Goal: Information Seeking & Learning: Understand process/instructions

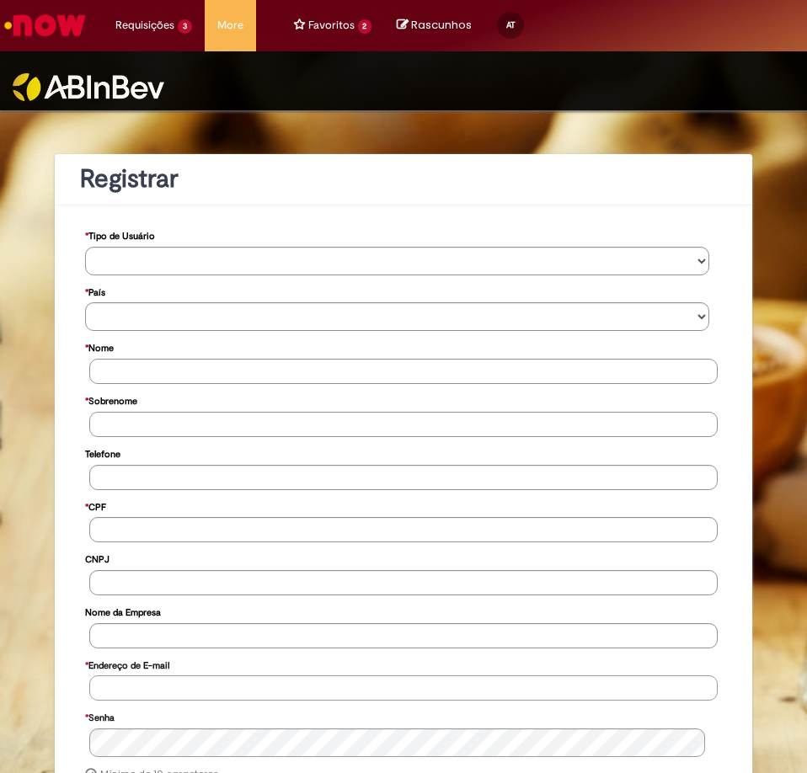
type input "**********"
click at [97, 91] on img at bounding box center [89, 87] width 152 height 28
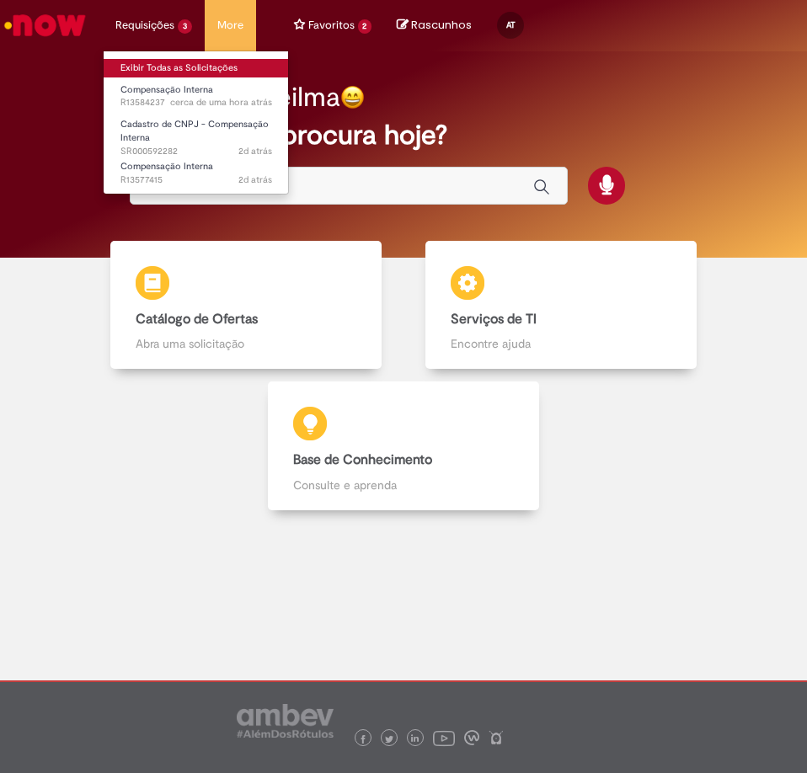
click at [164, 67] on link "Exibir Todas as Solicitações" at bounding box center [196, 68] width 185 height 19
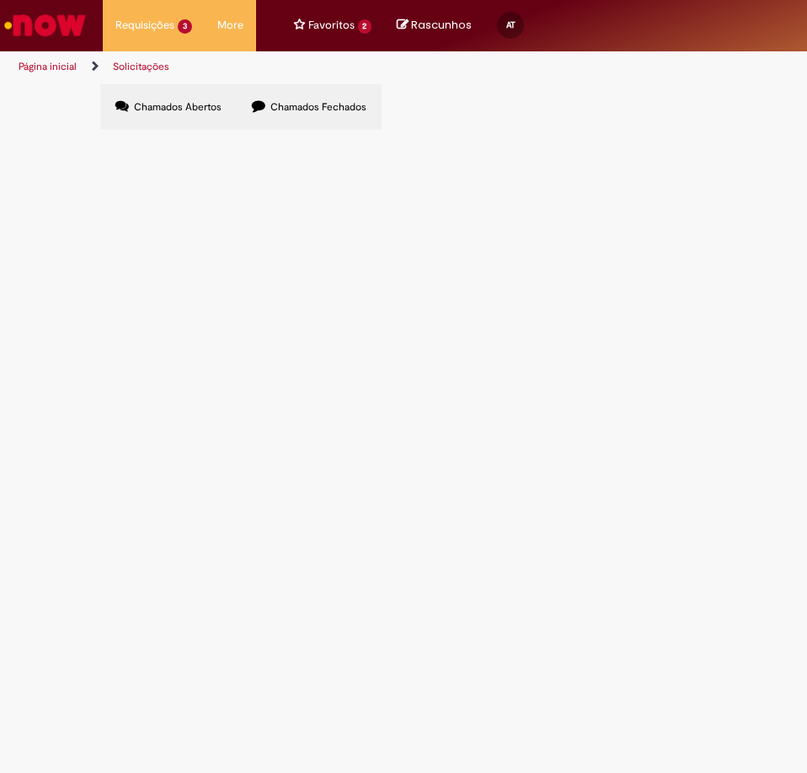
click at [131, 64] on link "Solicitações" at bounding box center [141, 66] width 56 height 13
click at [51, 64] on link "Página inicial" at bounding box center [48, 66] width 58 height 13
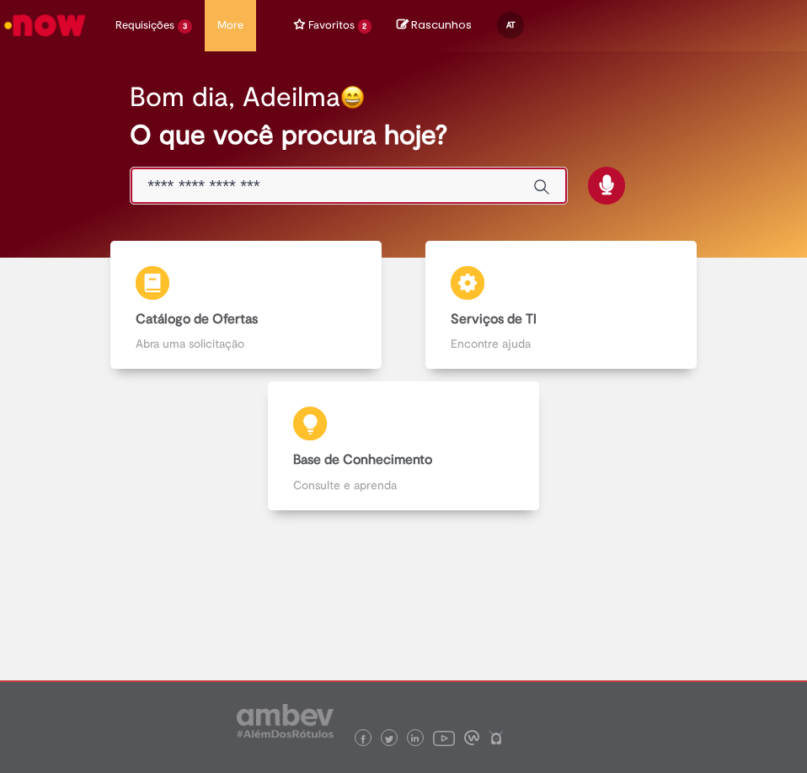
click at [242, 188] on input "Basta digitar aqui" at bounding box center [331, 186] width 369 height 19
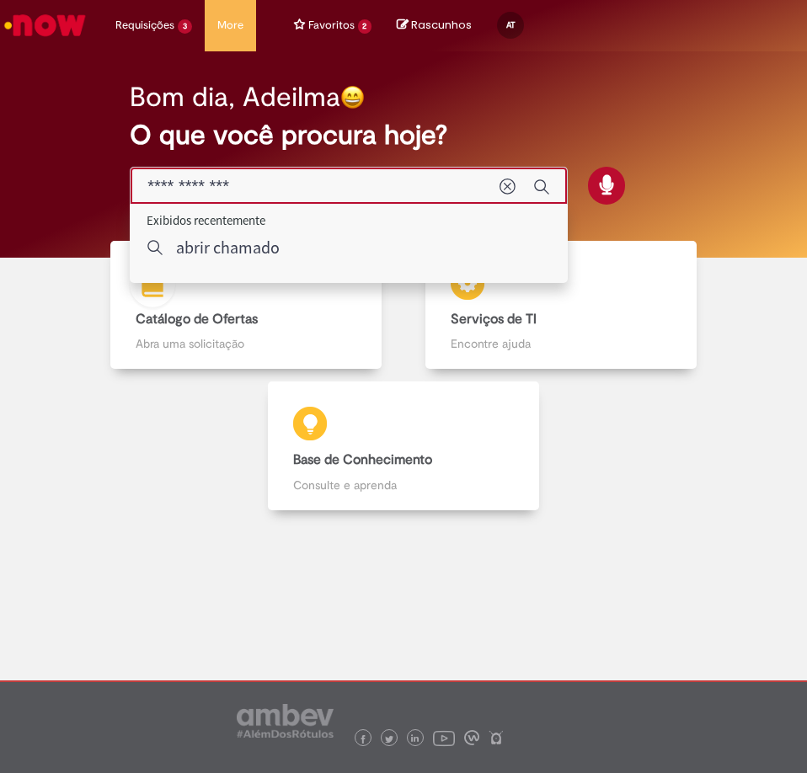
type input "**********"
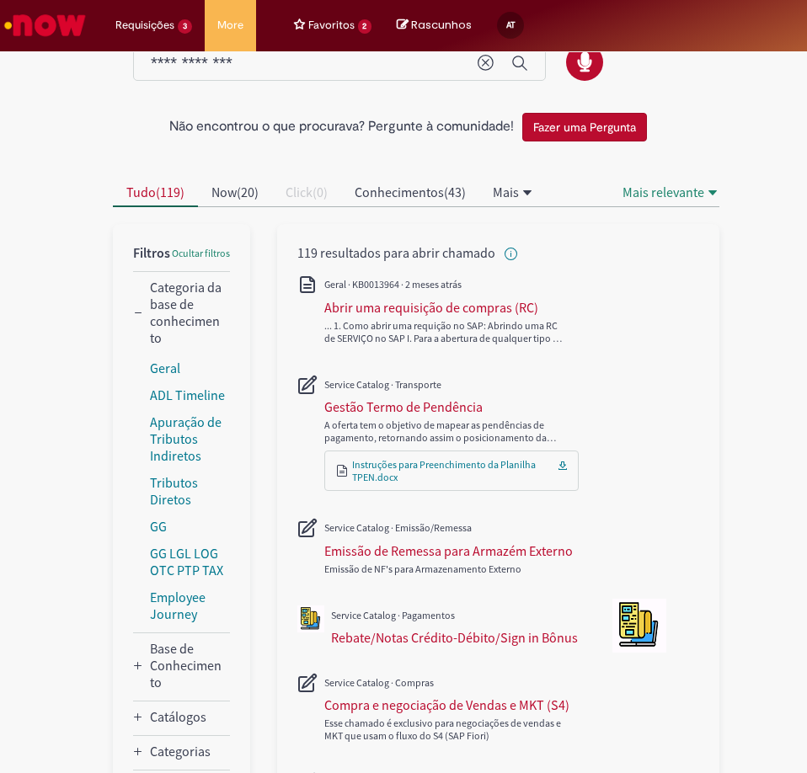
scroll to position [84, 0]
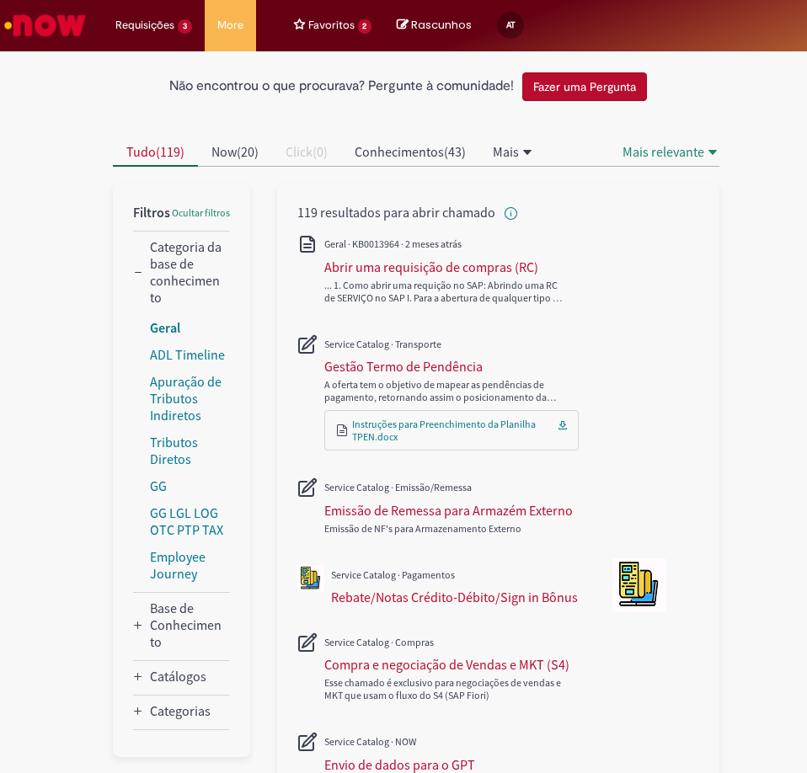
click at [168, 325] on link "Geral" at bounding box center [165, 327] width 30 height 17
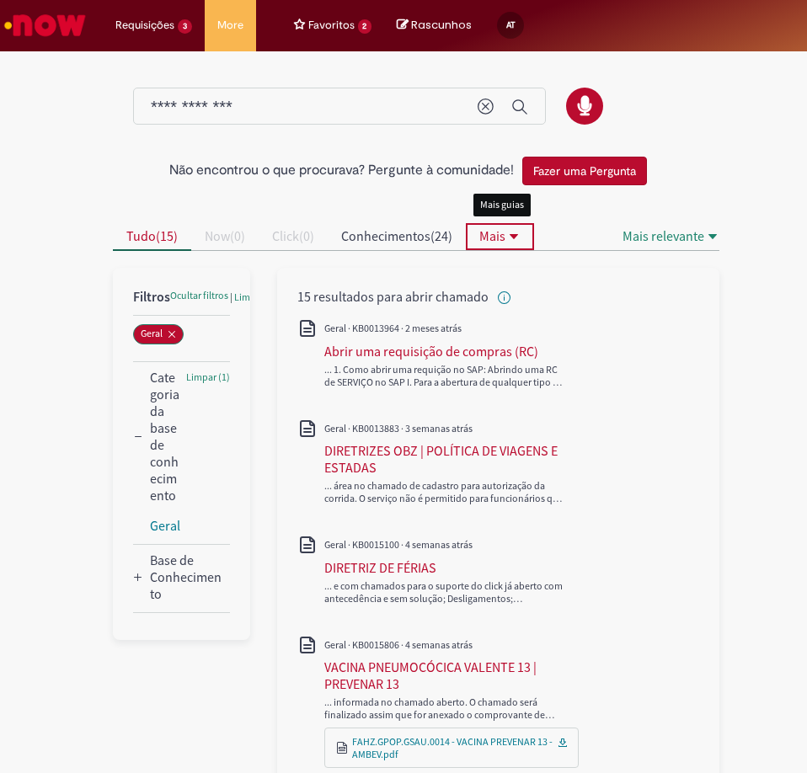
click at [514, 235] on icon "Mais guias" at bounding box center [514, 236] width 8 height 5
click at [173, 563] on Conhecimento_facet_category "Base de Conhecimento" at bounding box center [186, 577] width 73 height 51
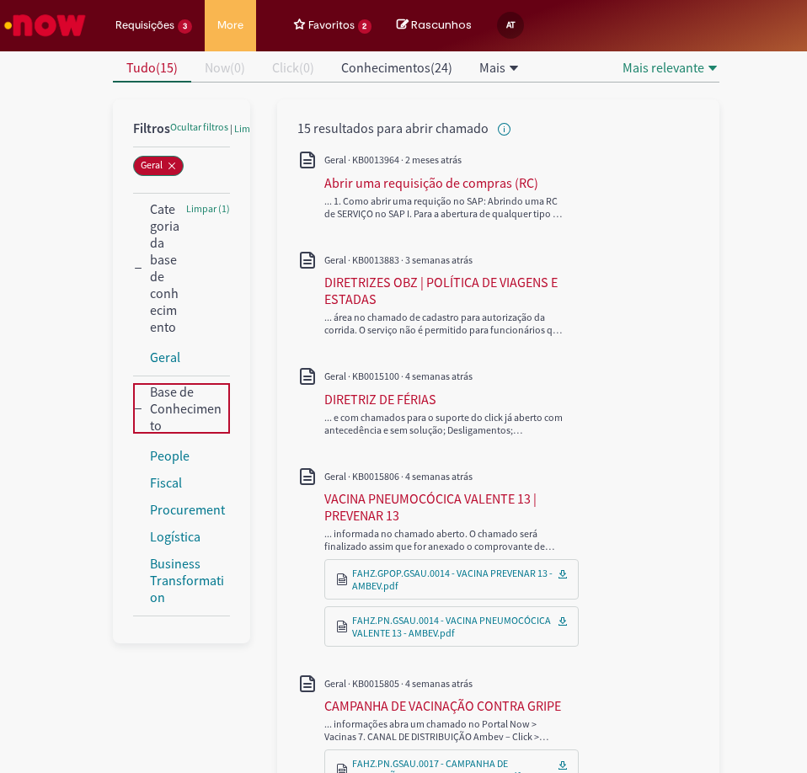
scroll to position [253, 0]
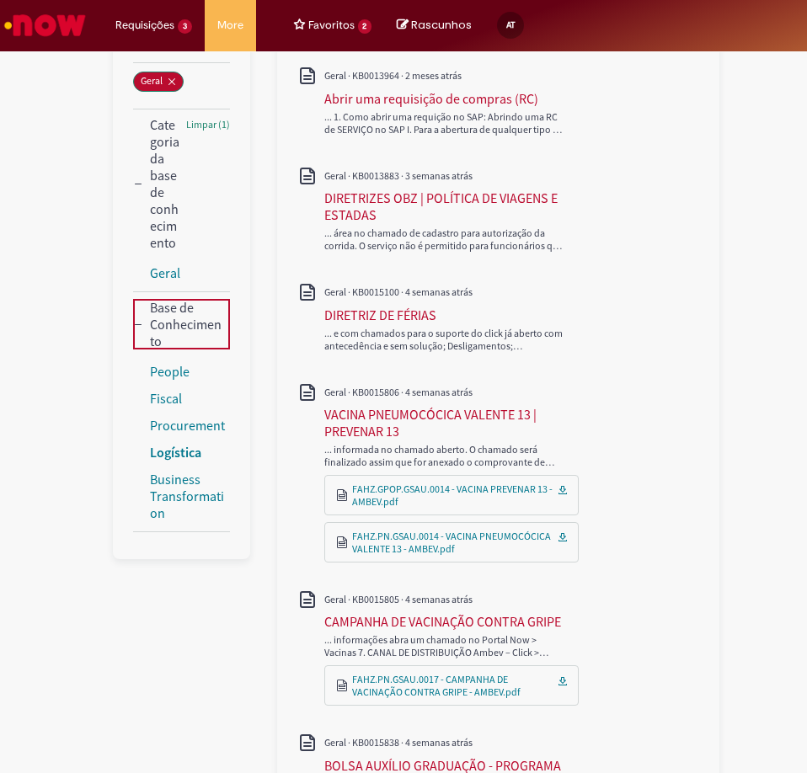
click at [162, 450] on link "Logística" at bounding box center [175, 452] width 51 height 17
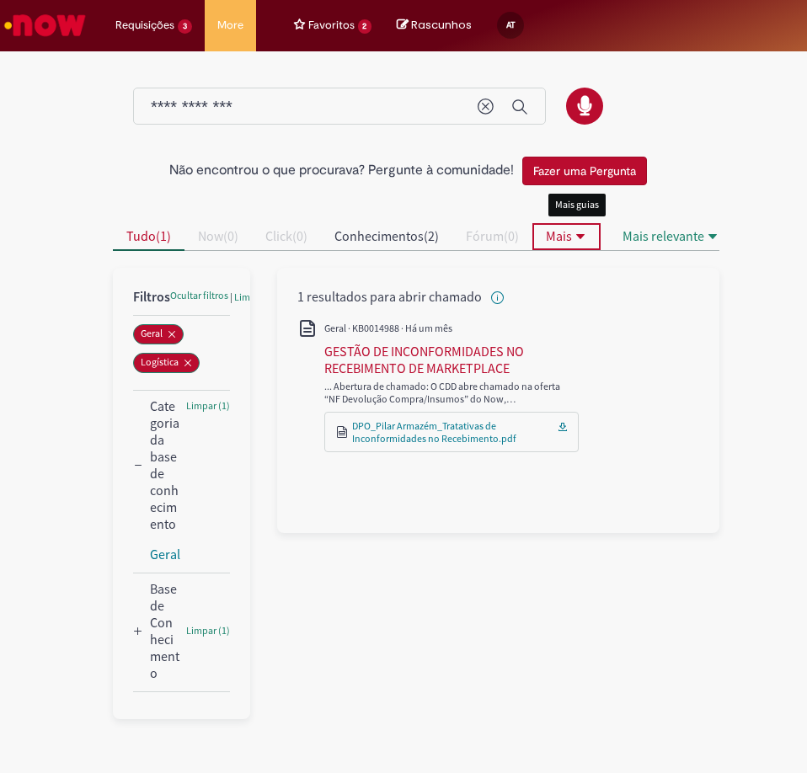
click at [586, 238] on icon "Mais guias" at bounding box center [580, 236] width 13 height 13
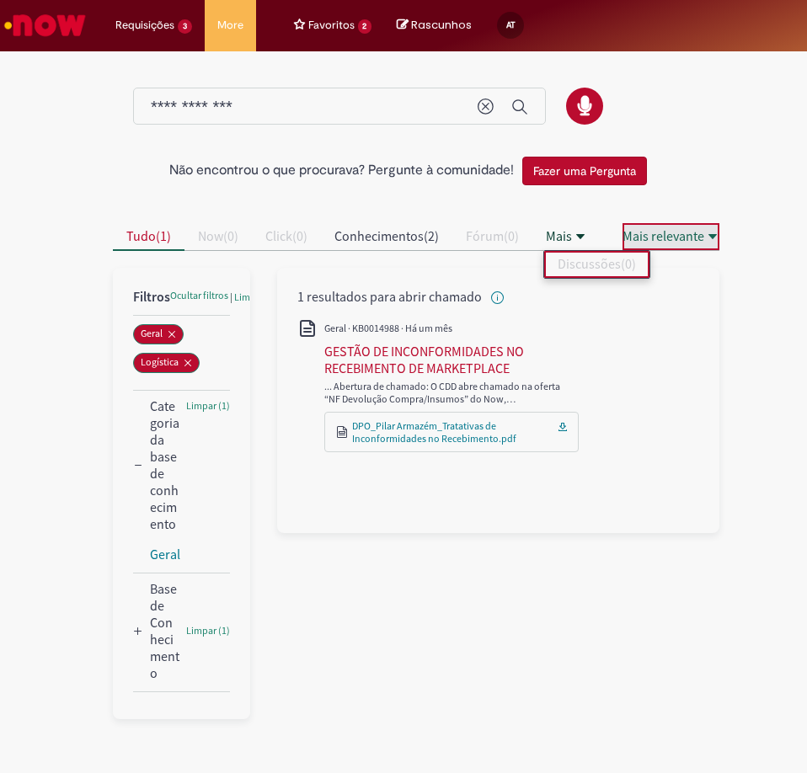
click at [712, 233] on icon "Mais relevante" at bounding box center [712, 236] width 13 height 13
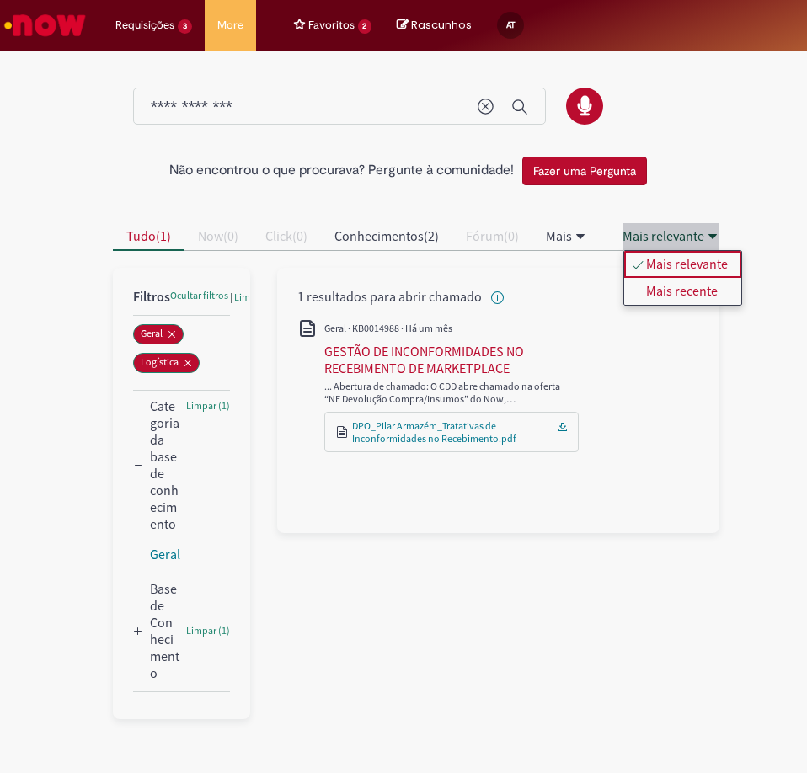
click at [703, 266] on div "Mais relevante" at bounding box center [687, 263] width 82 height 17
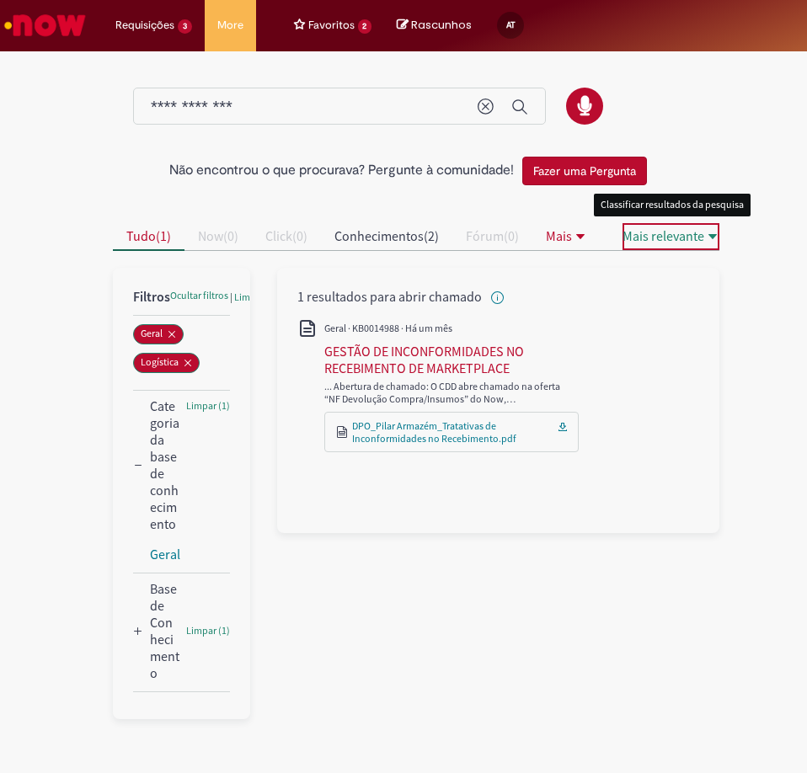
click at [585, 234] on icon "Mais guias" at bounding box center [580, 236] width 8 height 5
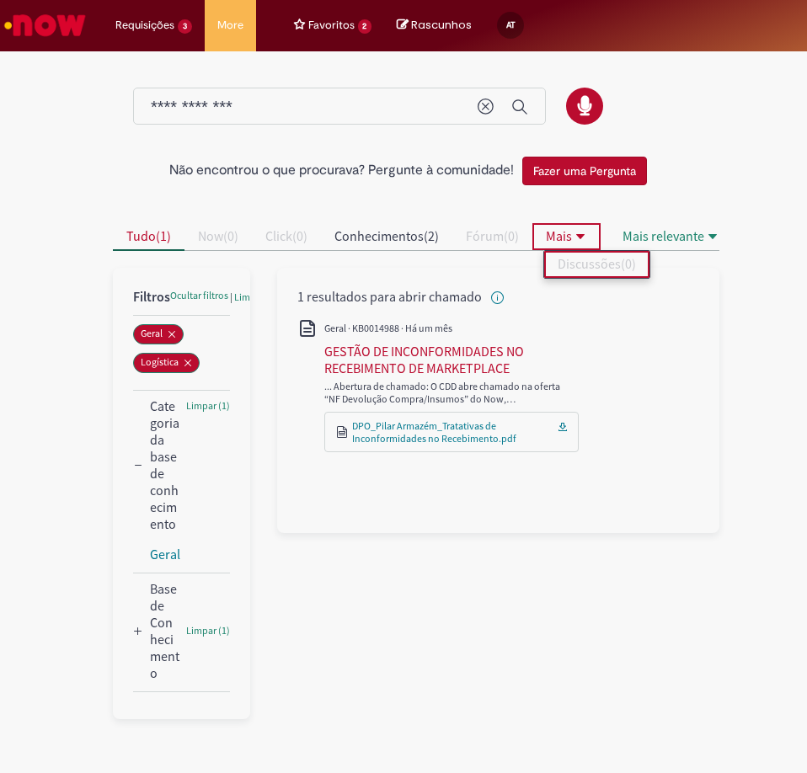
click at [585, 234] on icon "Mais guias" at bounding box center [580, 236] width 8 height 5
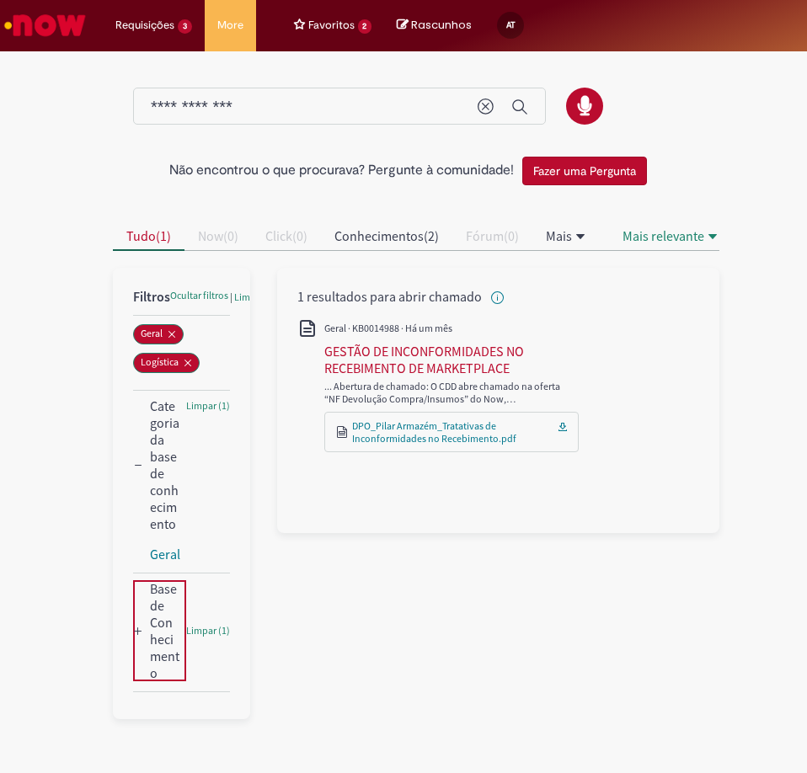
click at [164, 597] on Conhecimento_facet_category "Base de Conhecimento" at bounding box center [164, 630] width 29 height 101
click at [156, 625] on Conhecimento_facet_category "Base de Conhecimento" at bounding box center [164, 630] width 29 height 101
click at [165, 558] on link "Geral" at bounding box center [165, 554] width 30 height 17
click at [187, 362] on icon "Remover Logística" at bounding box center [188, 363] width 7 height 7
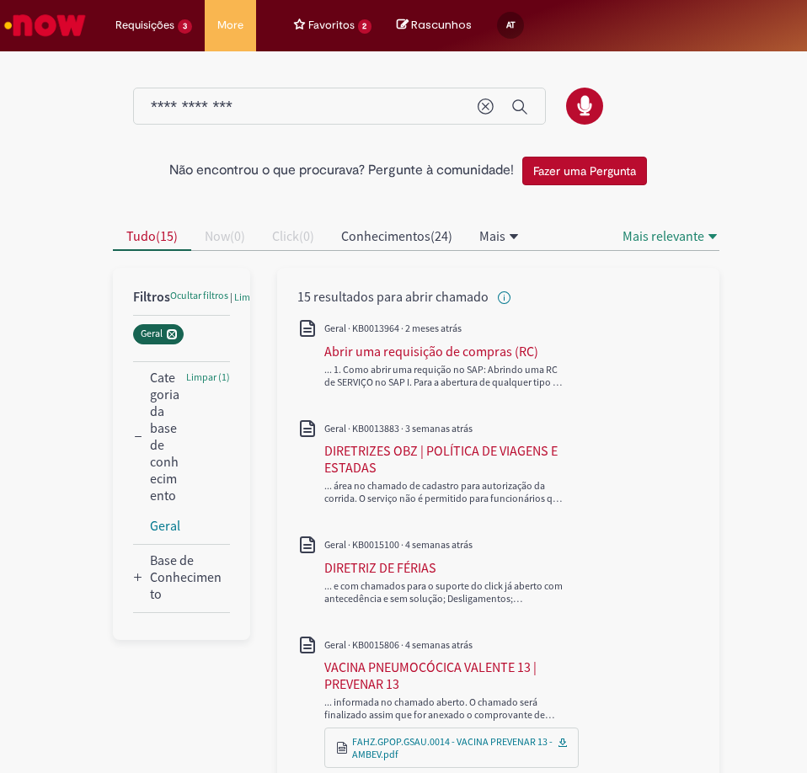
click at [170, 332] on icon "Remover Geral" at bounding box center [172, 334] width 10 height 10
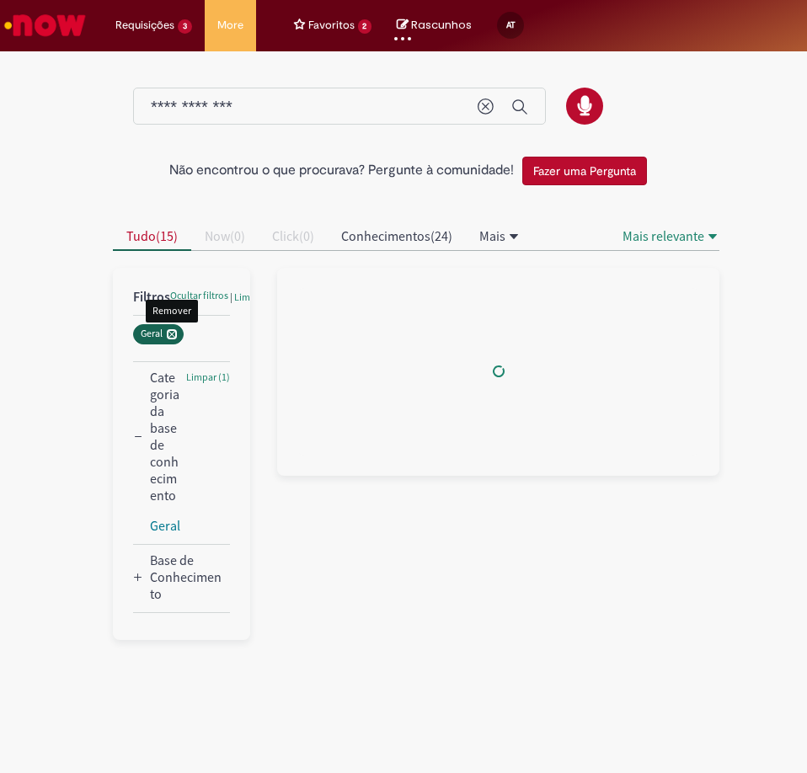
click at [171, 336] on icon "Remover Geral" at bounding box center [172, 334] width 10 height 10
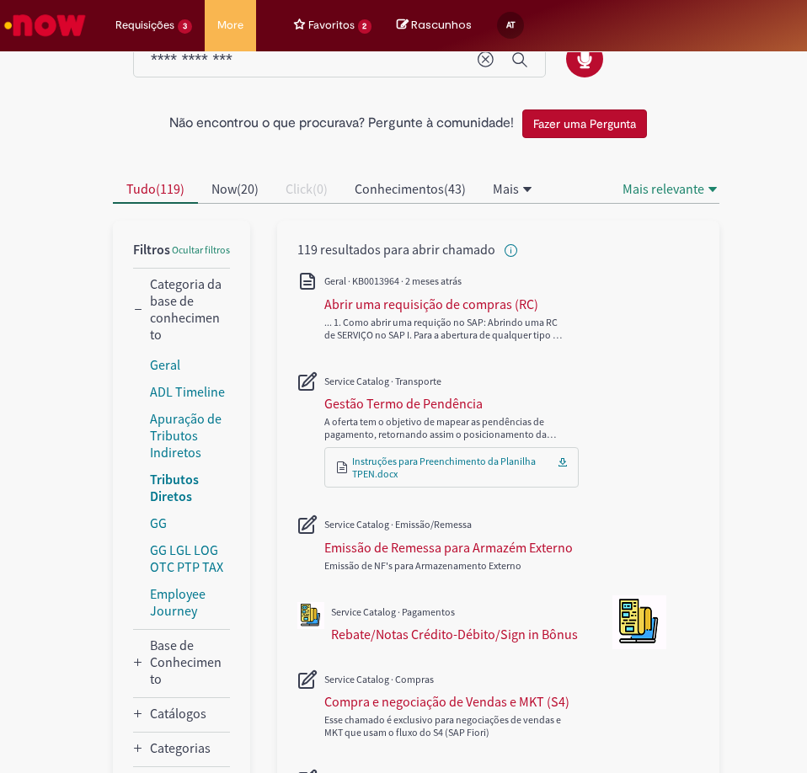
scroll to position [84, 0]
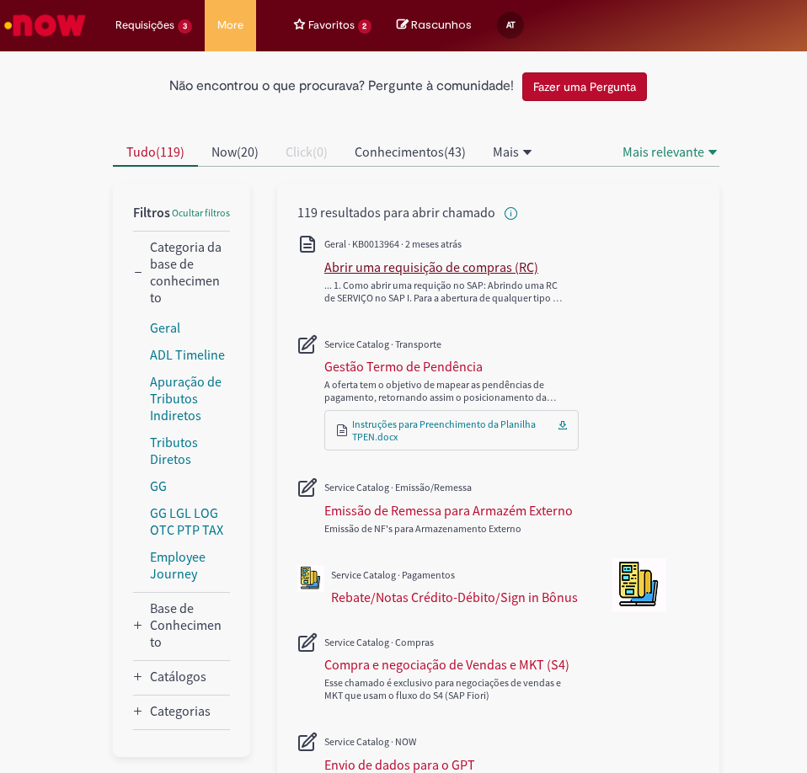
click at [434, 270] on div "Abrir uma requisição de compras (RC)" at bounding box center [431, 267] width 214 height 17
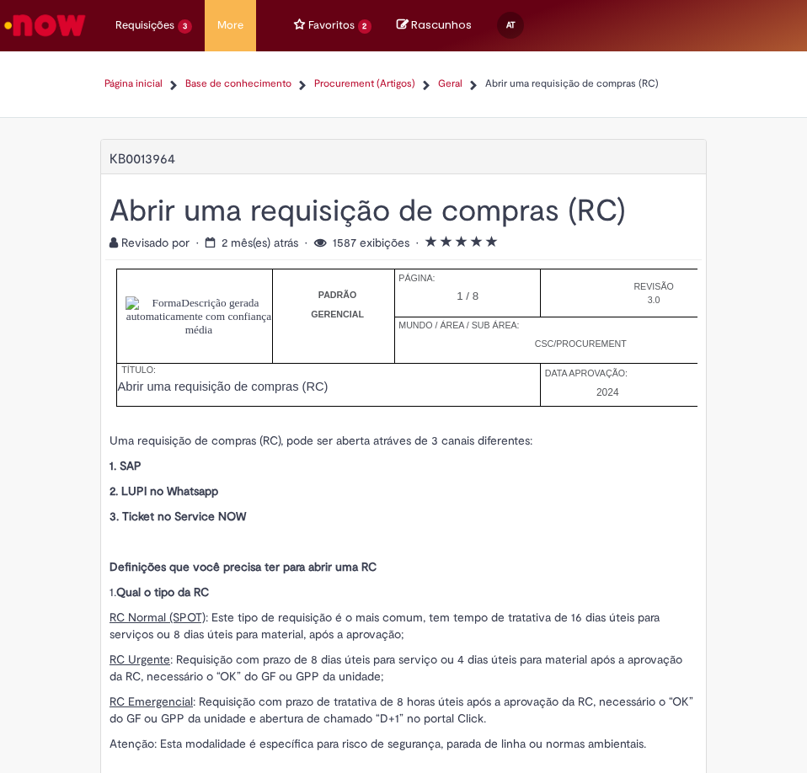
click at [448, 83] on link "Geral" at bounding box center [450, 84] width 24 height 14
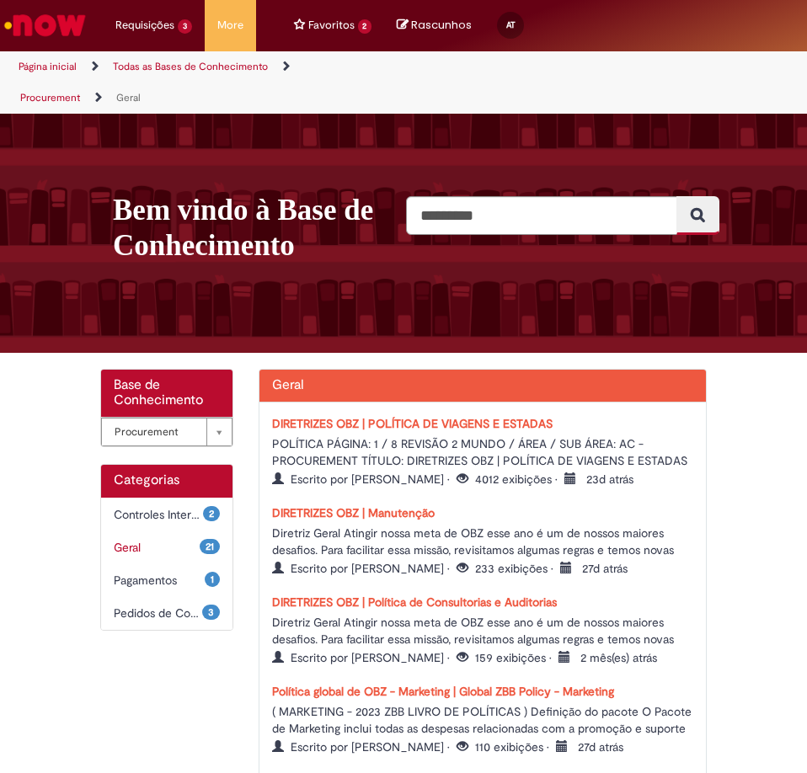
scroll to position [61, 0]
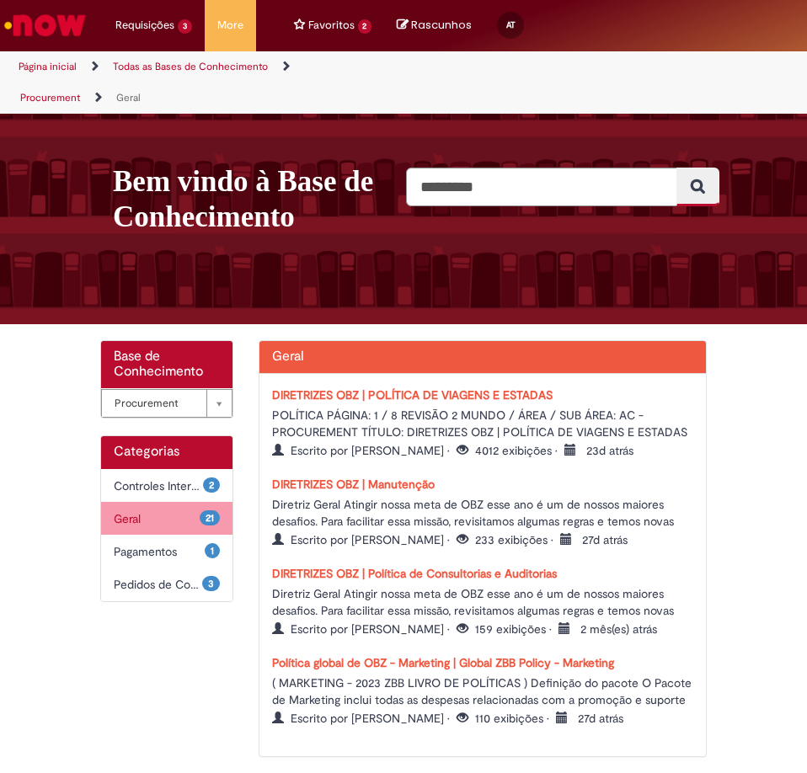
click at [139, 522] on span "Geral Itens" at bounding box center [157, 519] width 86 height 17
click at [611, 185] on input "Pesquisar" at bounding box center [541, 187] width 271 height 39
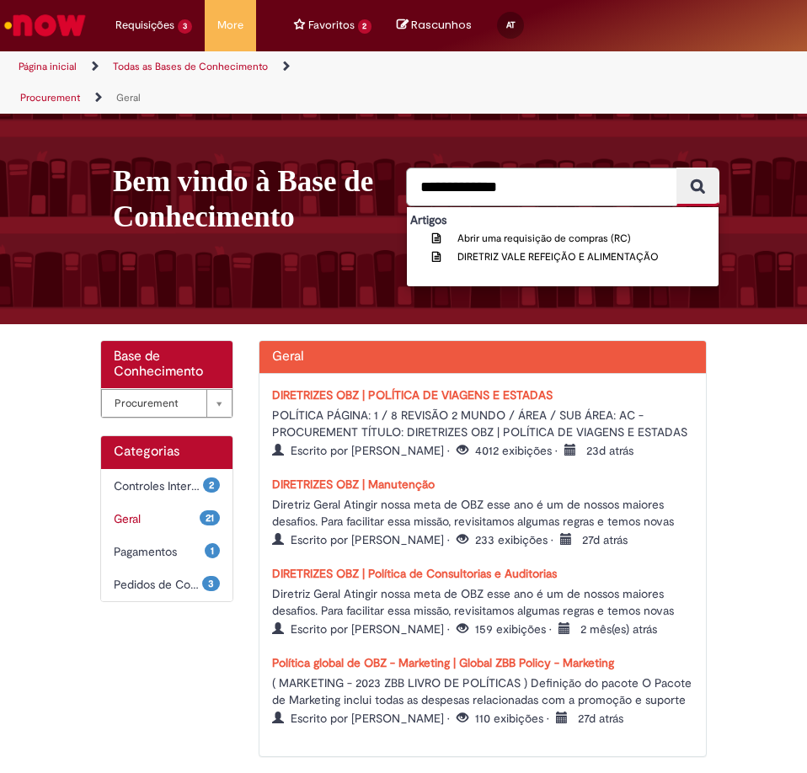
type input "**********"
click at [677, 168] on button "Pesquisar" at bounding box center [698, 187] width 43 height 39
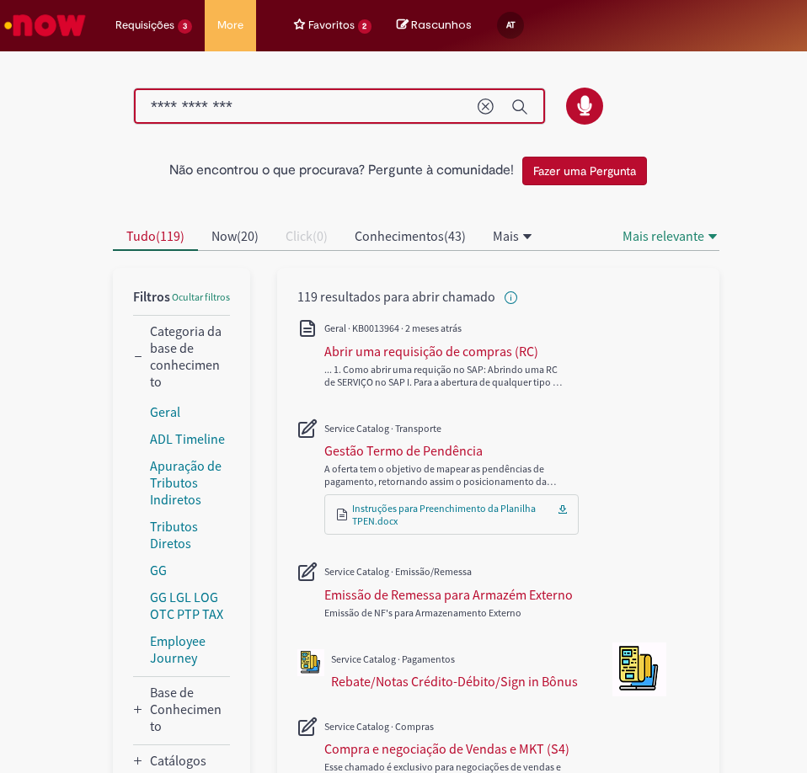
drag, startPoint x: 257, startPoint y: 109, endPoint x: 8, endPoint y: 128, distance: 249.3
click at [8, 128] on div "Não encontrou o que procurava? Pergunte à comunidade! Fazer uma Pergunta Cancel…" at bounding box center [403, 735] width 807 height 1362
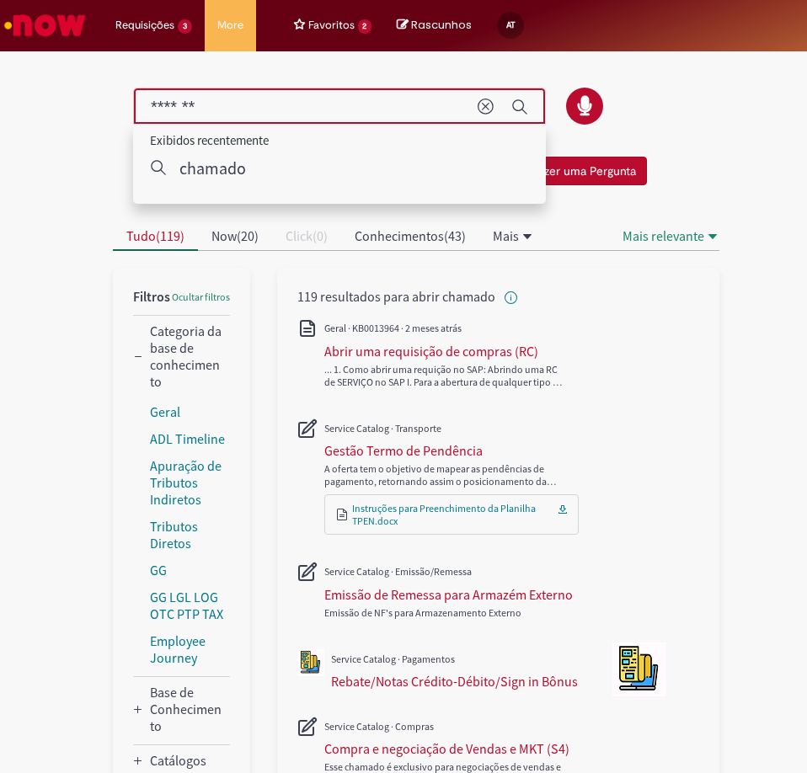
type input "*******"
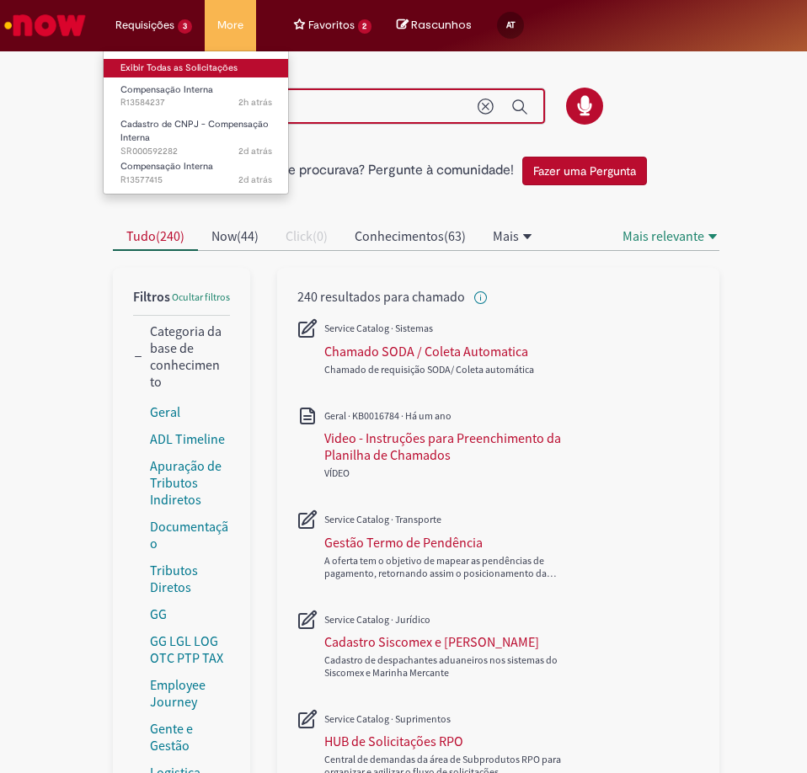
click at [173, 68] on link "Exibir Todas as Solicitações" at bounding box center [196, 68] width 185 height 19
